Goal: Use online tool/utility: Use online tool/utility

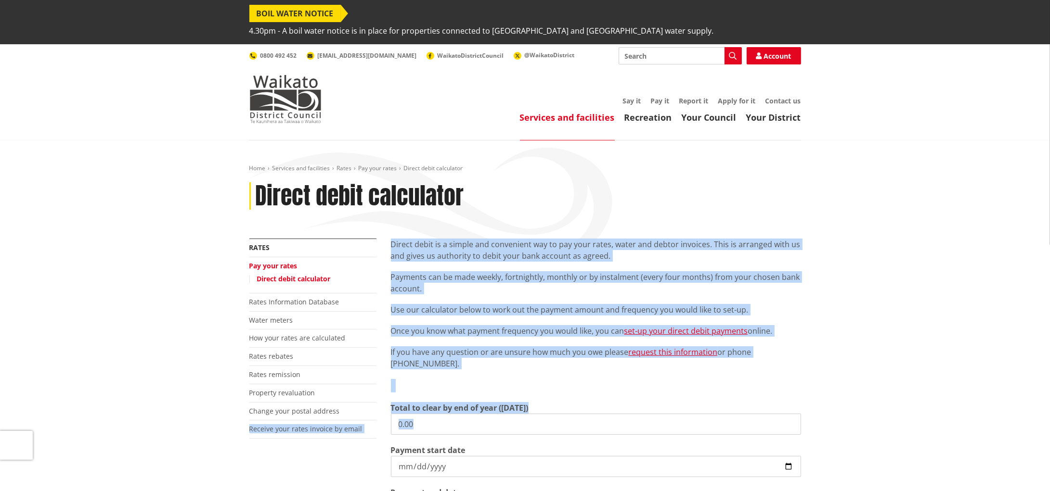
drag, startPoint x: 461, startPoint y: 418, endPoint x: 340, endPoint y: 391, distance: 123.7
click at [340, 391] on div "More from this section Rates Pay your rates Direct debit calculator Rates Infor…" at bounding box center [525, 437] width 566 height 396
drag, startPoint x: 340, startPoint y: 391, endPoint x: 421, endPoint y: 411, distance: 83.3
click at [417, 414] on input "0.00" at bounding box center [596, 424] width 410 height 21
click at [444, 415] on input "0.00" at bounding box center [596, 424] width 410 height 21
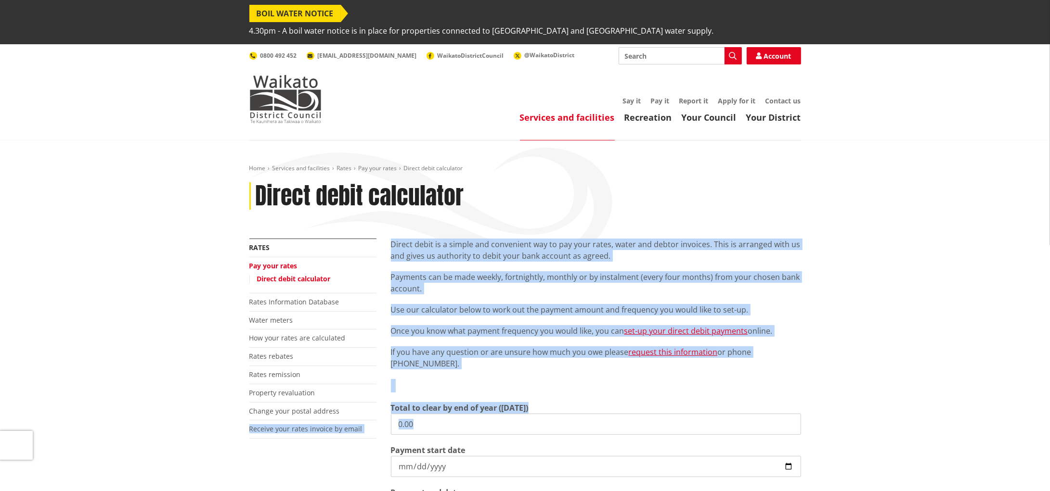
click at [437, 414] on input "0.00" at bounding box center [596, 424] width 410 height 21
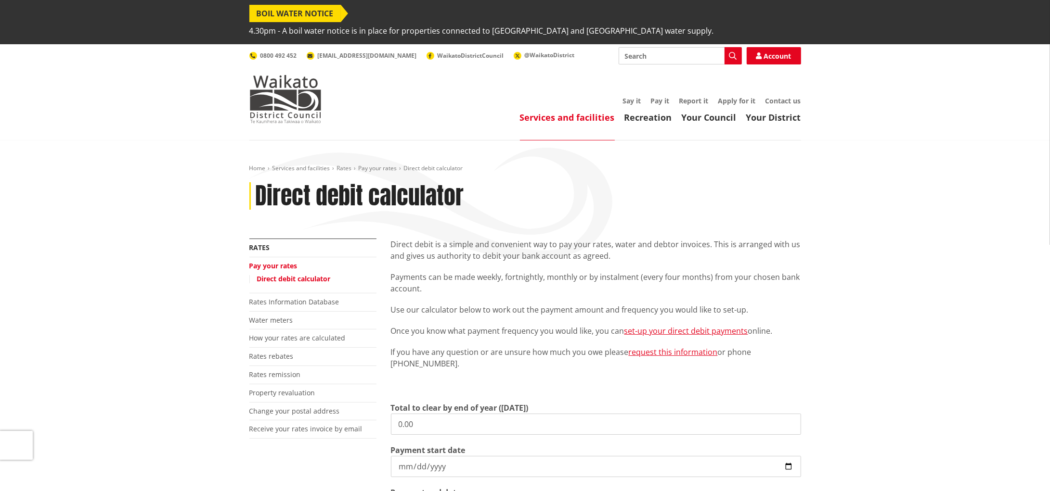
drag, startPoint x: 444, startPoint y: 411, endPoint x: 394, endPoint y: 407, distance: 50.2
click at [394, 414] on input "0.00" at bounding box center [596, 424] width 410 height 21
type input "v"
paste input "4,366.36"
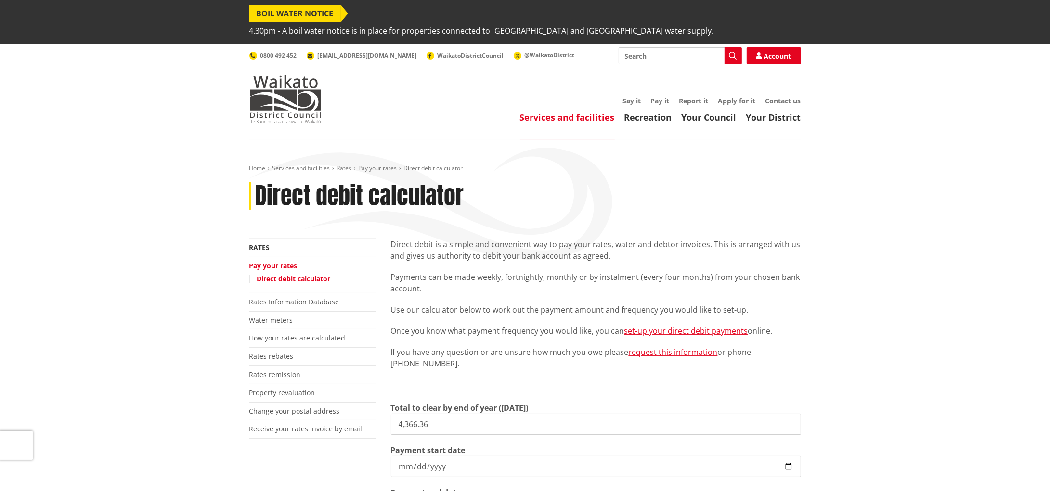
type input "4,366.36"
drag, startPoint x: 876, startPoint y: 207, endPoint x: 851, endPoint y: 231, distance: 34.7
click at [874, 206] on div "Home Services and facilities Rates Pay your rates Direct debit calculator Direc…" at bounding box center [525, 429] width 1050 height 577
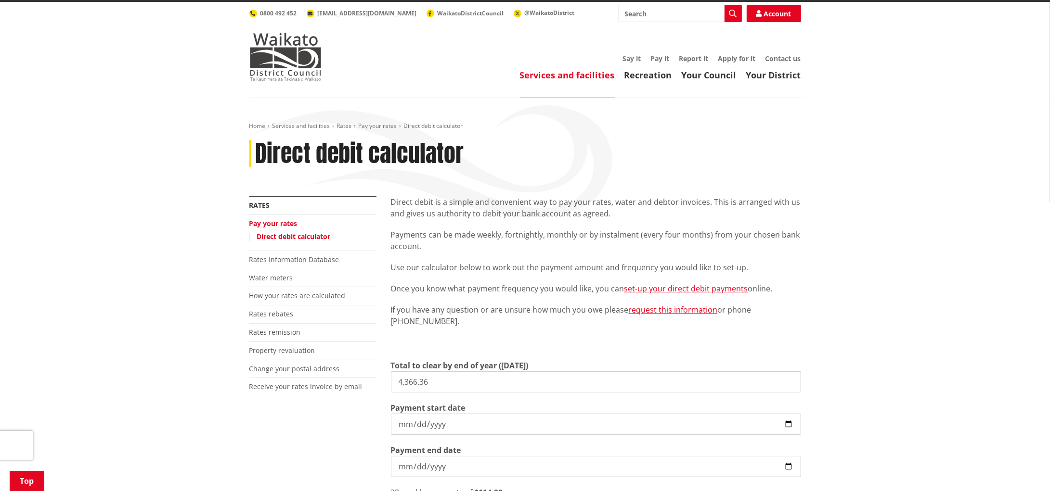
scroll to position [180, 0]
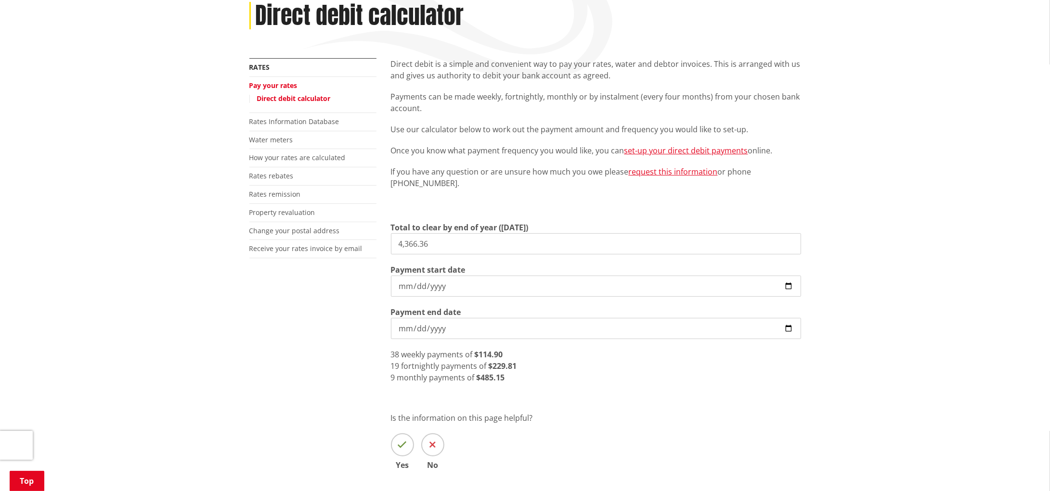
click at [788, 318] on input "[DATE]" at bounding box center [596, 328] width 410 height 21
click at [785, 276] on input "[DATE]" at bounding box center [596, 286] width 410 height 21
click at [482, 276] on input "[DATE]" at bounding box center [596, 286] width 410 height 21
click at [451, 276] on input "[DATE]" at bounding box center [596, 286] width 410 height 21
click at [573, 372] on div "9 monthly payments of $485.15" at bounding box center [596, 378] width 410 height 12
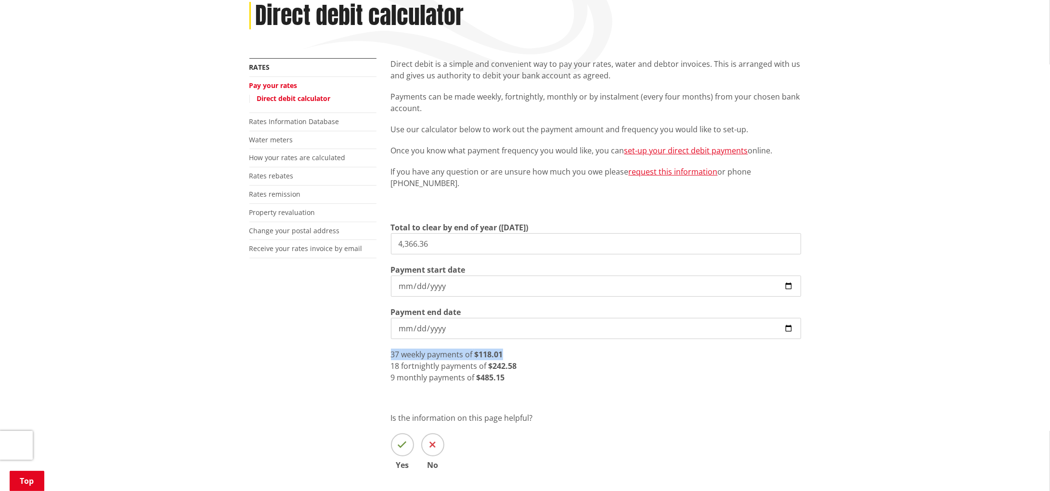
drag, startPoint x: 511, startPoint y: 337, endPoint x: 369, endPoint y: 337, distance: 142.0
click at [369, 337] on div "More from this section Rates Pay your rates Direct debit calculator Rates Infor…" at bounding box center [525, 278] width 566 height 440
copy div "37 weekly payments of $118.01"
click at [782, 276] on input "[DATE]" at bounding box center [596, 286] width 410 height 21
click at [788, 276] on input "[DATE]" at bounding box center [596, 286] width 410 height 21
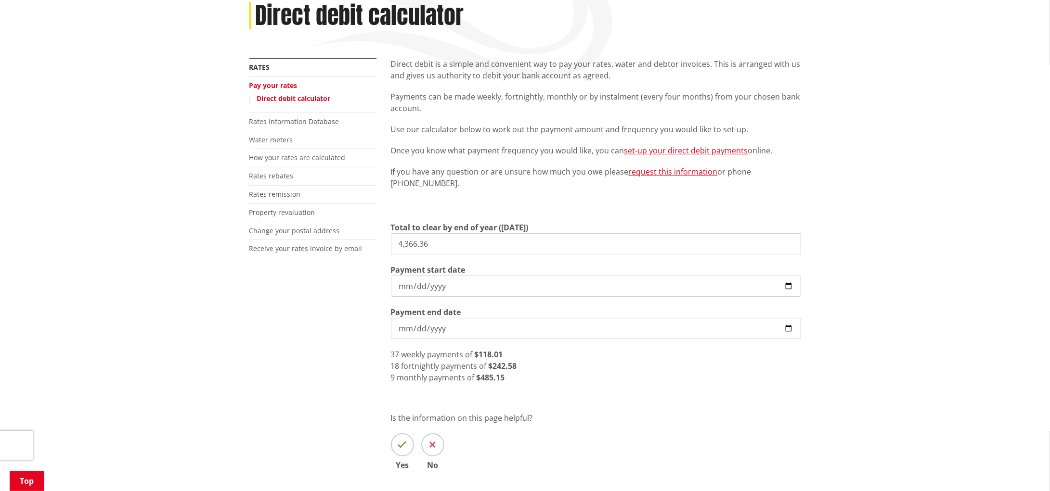
type input "[DATE]"
drag, startPoint x: 515, startPoint y: 369, endPoint x: 395, endPoint y: 345, distance: 122.8
click at [395, 345] on div "Direct debit is a simple and convenient way to pay your rates, water and debtor…" at bounding box center [596, 278] width 424 height 440
drag, startPoint x: 395, startPoint y: 345, endPoint x: 527, endPoint y: 382, distance: 137.0
click at [527, 382] on div "Direct debit is a simple and convenient way to pay your rates, water and debtor…" at bounding box center [596, 278] width 424 height 440
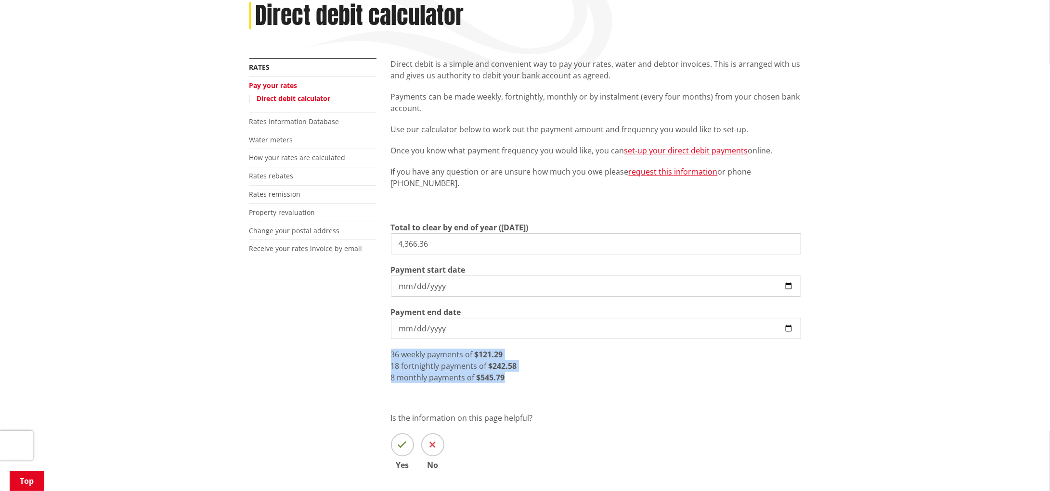
drag, startPoint x: 494, startPoint y: 359, endPoint x: 386, endPoint y: 340, distance: 109.5
click at [386, 340] on div "Direct debit is a simple and convenient way to pay your rates, water and debtor…" at bounding box center [596, 278] width 424 height 440
copy div "36 weekly payments of $121.29 18 fortnightly payments of $242.58 8 monthly paym…"
